Goal: Book appointment/travel/reservation

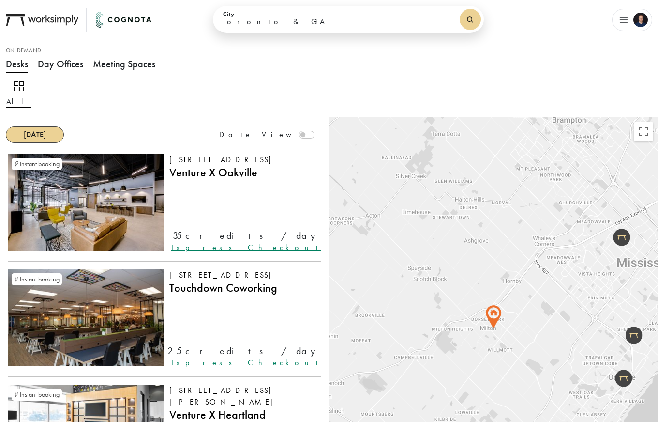
click at [637, 30] on button "button" at bounding box center [632, 20] width 40 height 22
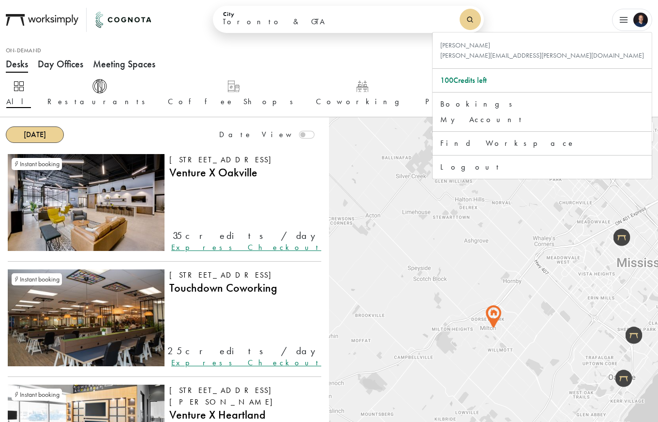
click at [293, 74] on ul "Desks Day Offices Meeting Spaces" at bounding box center [329, 63] width 647 height 29
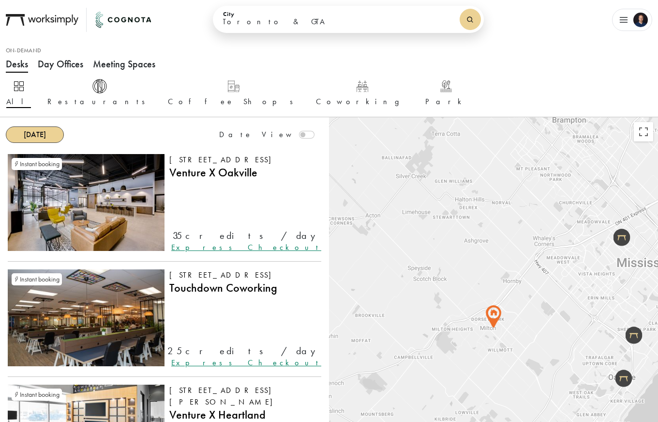
click at [316, 93] on button "Coworking" at bounding box center [363, 93] width 94 height 30
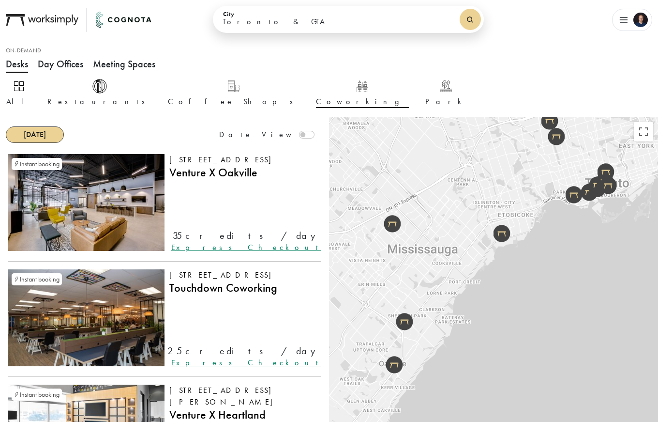
drag, startPoint x: 620, startPoint y: 262, endPoint x: 387, endPoint y: 249, distance: 232.8
click at [387, 249] on div at bounding box center [493, 328] width 329 height 422
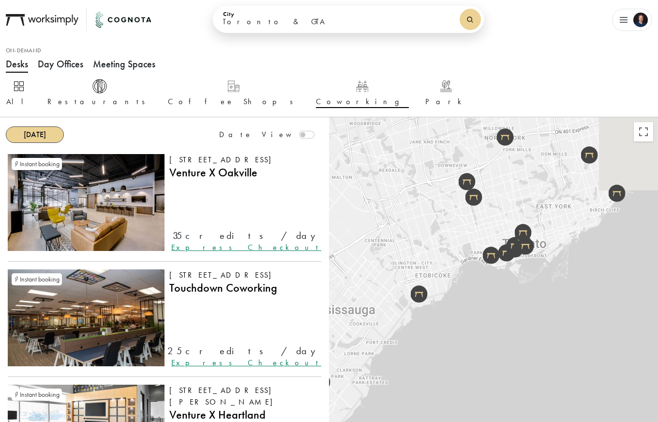
drag, startPoint x: 516, startPoint y: 162, endPoint x: 435, endPoint y: 225, distance: 103.1
click at [431, 225] on div at bounding box center [493, 328] width 329 height 422
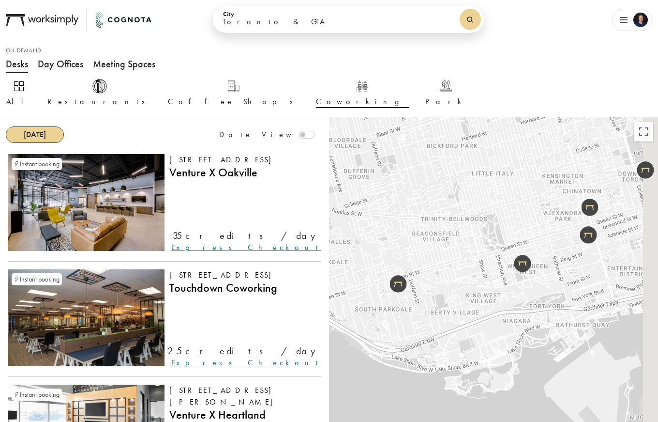
drag, startPoint x: 473, startPoint y: 378, endPoint x: 415, endPoint y: 234, distance: 155.1
click at [421, 220] on div at bounding box center [493, 328] width 329 height 422
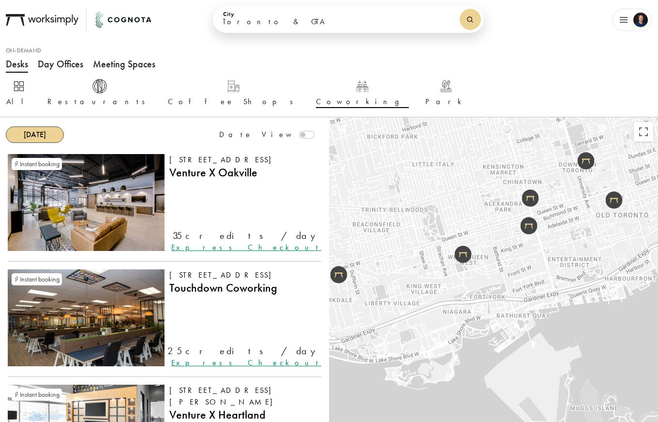
drag, startPoint x: 542, startPoint y: 289, endPoint x: 485, endPoint y: 281, distance: 57.2
click at [485, 280] on div at bounding box center [493, 328] width 329 height 422
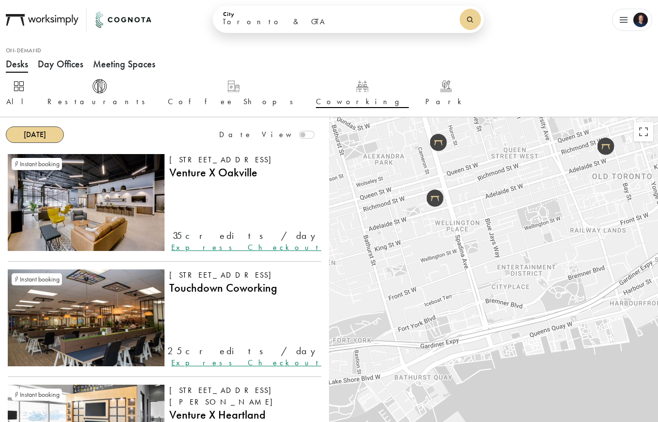
drag, startPoint x: 571, startPoint y: 228, endPoint x: 421, endPoint y: 245, distance: 151.0
click at [421, 245] on div at bounding box center [493, 328] width 329 height 422
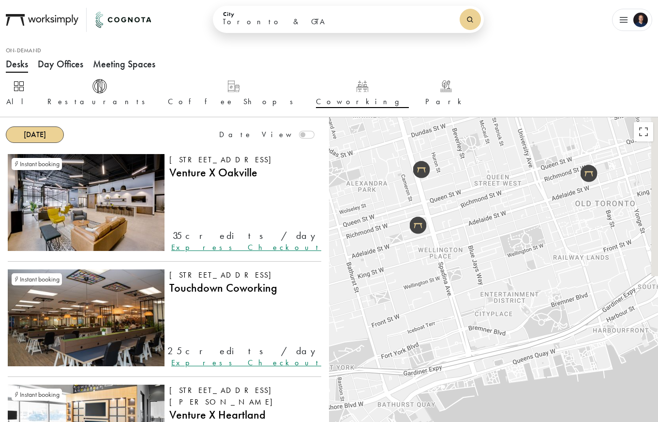
drag, startPoint x: 497, startPoint y: 170, endPoint x: 458, endPoint y: 215, distance: 59.4
click at [483, 202] on div at bounding box center [493, 328] width 329 height 422
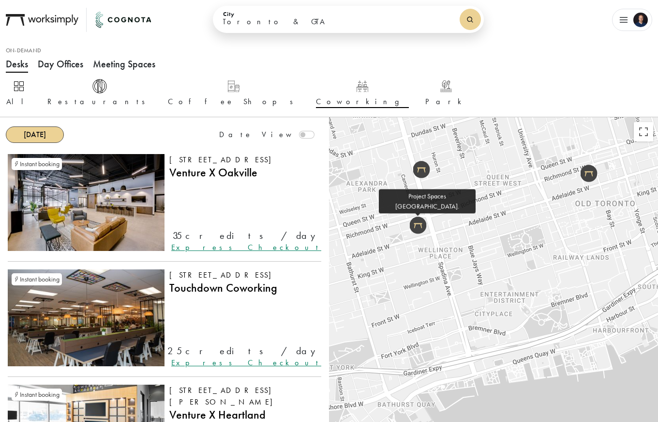
click at [419, 227] on img at bounding box center [418, 224] width 17 height 17
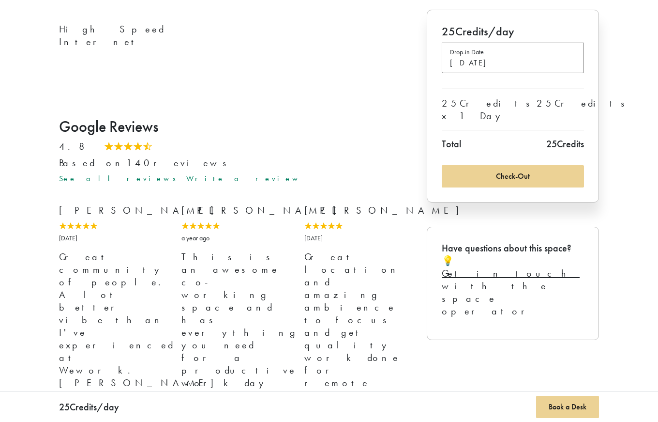
scroll to position [1032, 0]
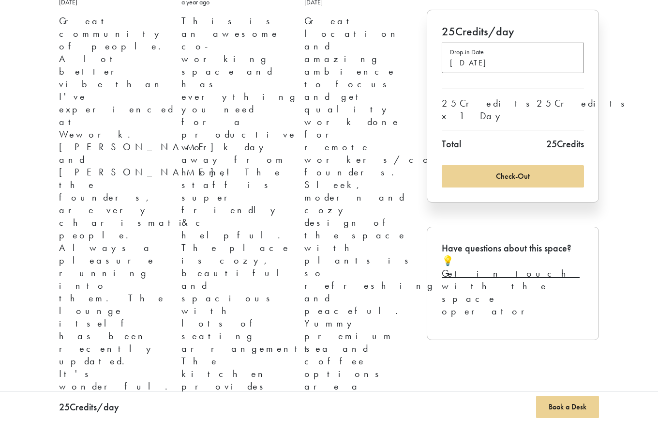
drag, startPoint x: 138, startPoint y: 243, endPoint x: 252, endPoint y: 181, distance: 129.3
drag, startPoint x: 233, startPoint y: 208, endPoint x: 299, endPoint y: 134, distance: 99.1
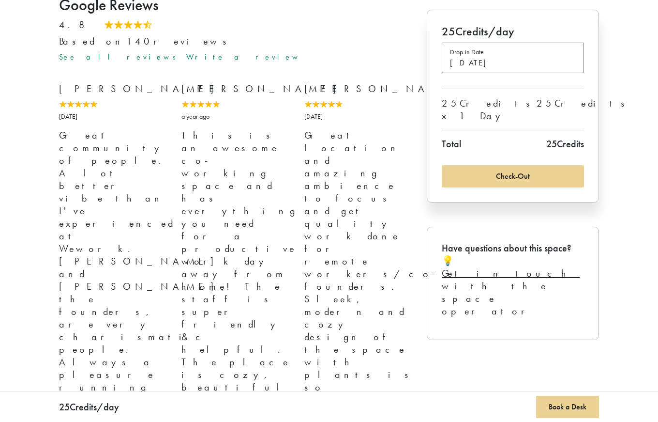
scroll to position [893, 0]
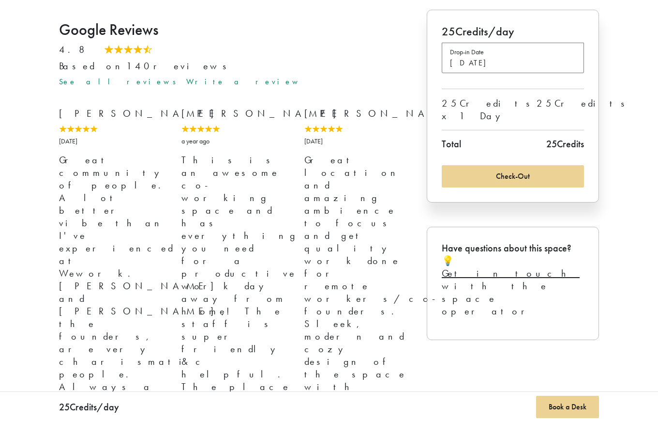
click at [522, 59] on button "Drop-in Date [DATE]" at bounding box center [513, 58] width 142 height 30
click at [410, 101] on div "12" at bounding box center [410, 100] width 13 height 13
click at [556, 168] on button "Check-Out" at bounding box center [513, 176] width 142 height 22
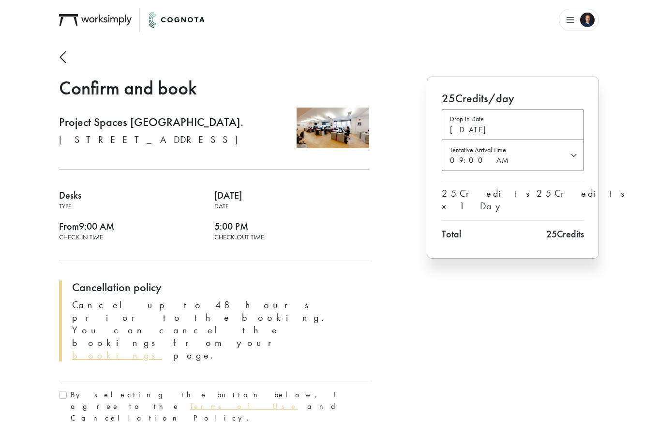
click at [540, 161] on select "09:00 AM 09:30 AM 10:00 AM 10:30 AM 11:00 AM 11:30 AM 12:00 PM 12:30 PM 01:00 P…" at bounding box center [512, 155] width 141 height 30
click at [96, 389] on label "By selecting the button below, I agree to the Terms of Use and Cancellation Pol…" at bounding box center [220, 406] width 299 height 35
click at [67, 391] on input "By selecting the button below, I agree to the Terms of Use and Cancellation Pol…" at bounding box center [63, 395] width 8 height 8
checkbox input "true"
drag, startPoint x: 61, startPoint y: 139, endPoint x: 244, endPoint y: 136, distance: 184.0
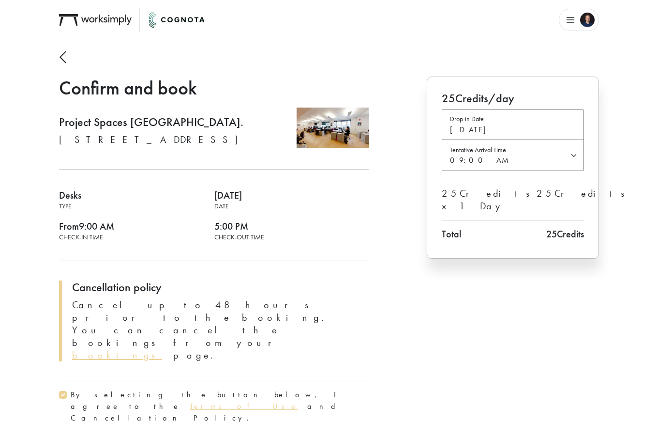
click at [244, 136] on p "[STREET_ADDRESS]" at bounding box center [152, 139] width 187 height 13
copy p "[STREET_ADDRESS]"
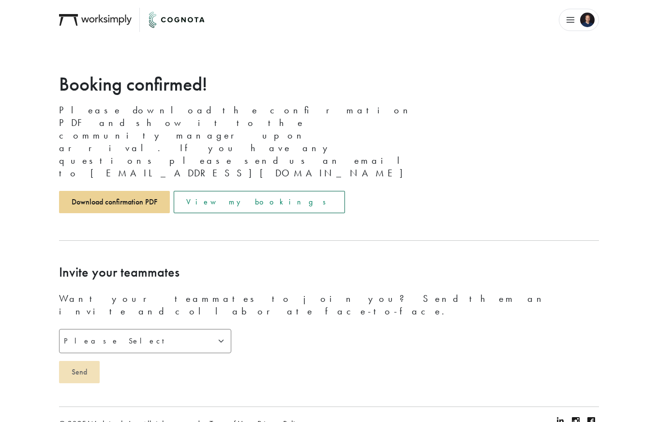
click at [214, 191] on link "View my bookings" at bounding box center [259, 202] width 171 height 22
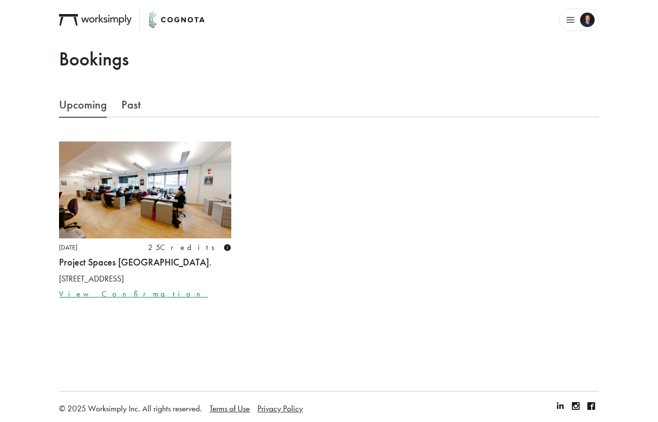
click at [84, 293] on link "View Confirmation" at bounding box center [133, 294] width 149 height 10
